Goal: Task Accomplishment & Management: Manage account settings

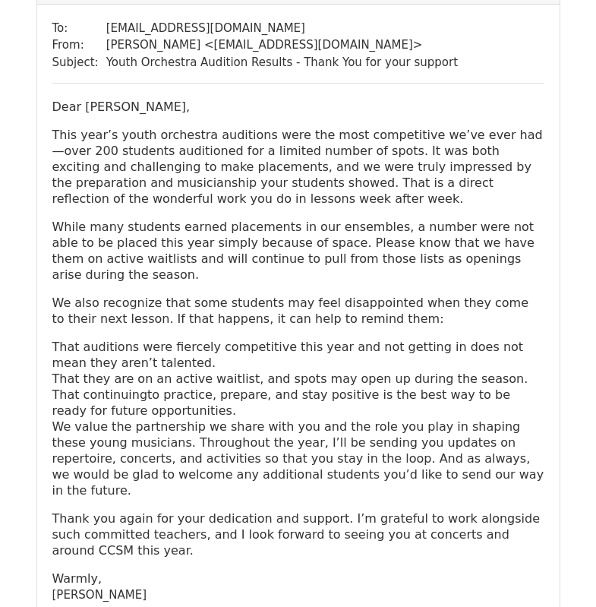
scroll to position [12385, 0]
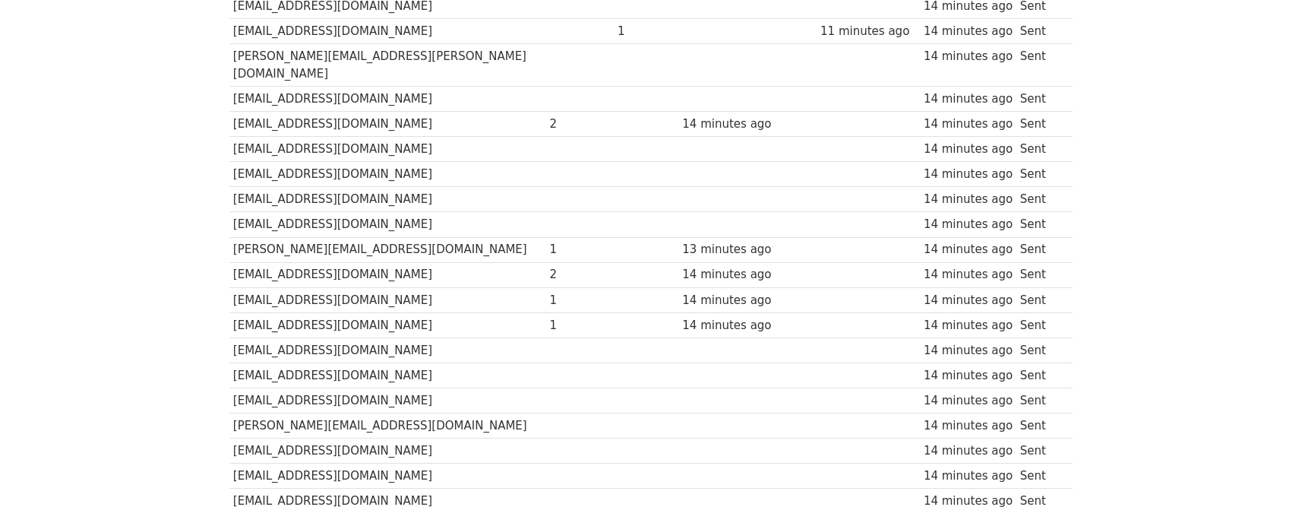
scroll to position [1865, 0]
